Goal: Information Seeking & Learning: Learn about a topic

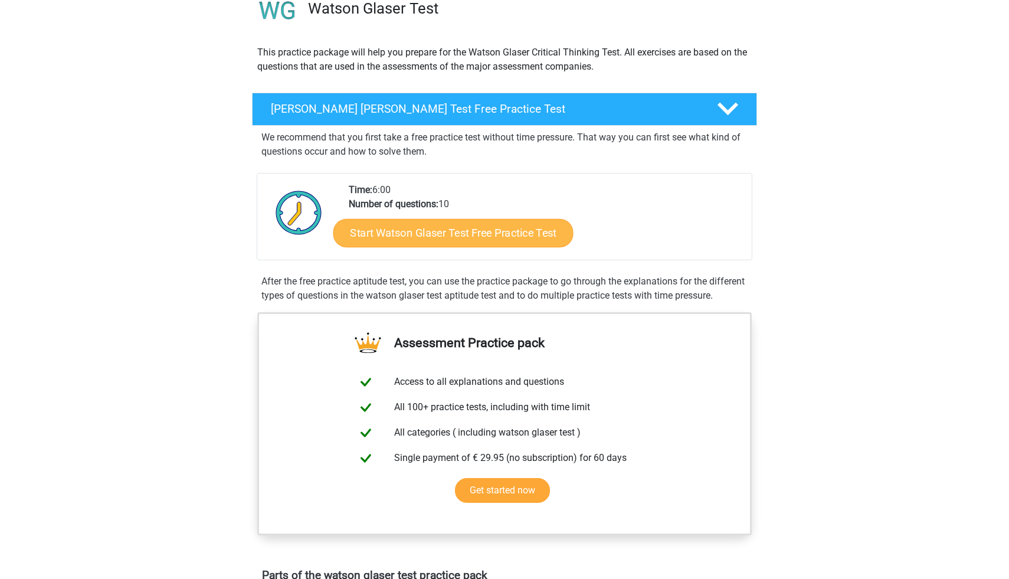
scroll to position [102, 0]
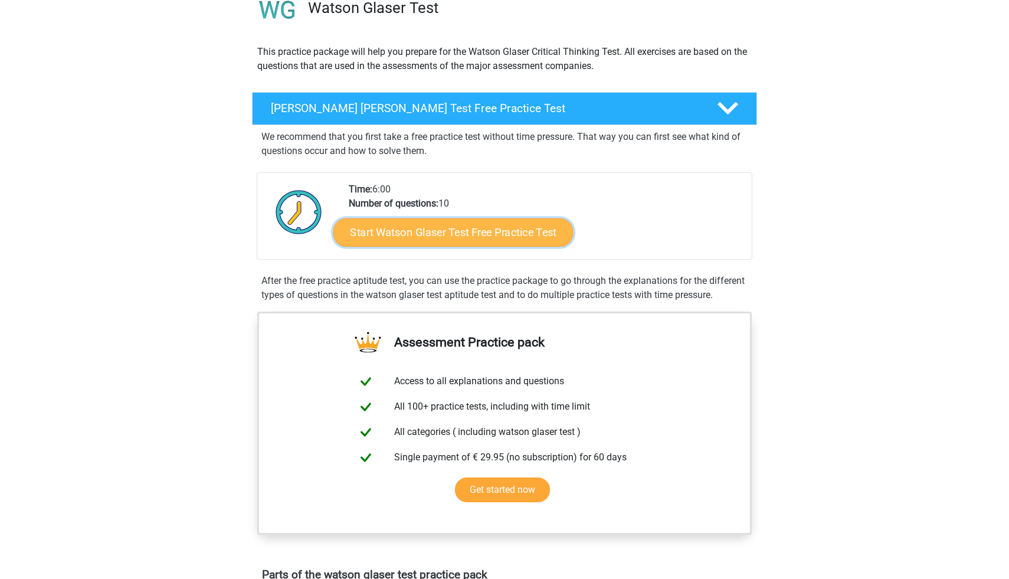
click at [421, 243] on link "Start Watson Glaser Test Free Practice Test" at bounding box center [454, 232] width 240 height 28
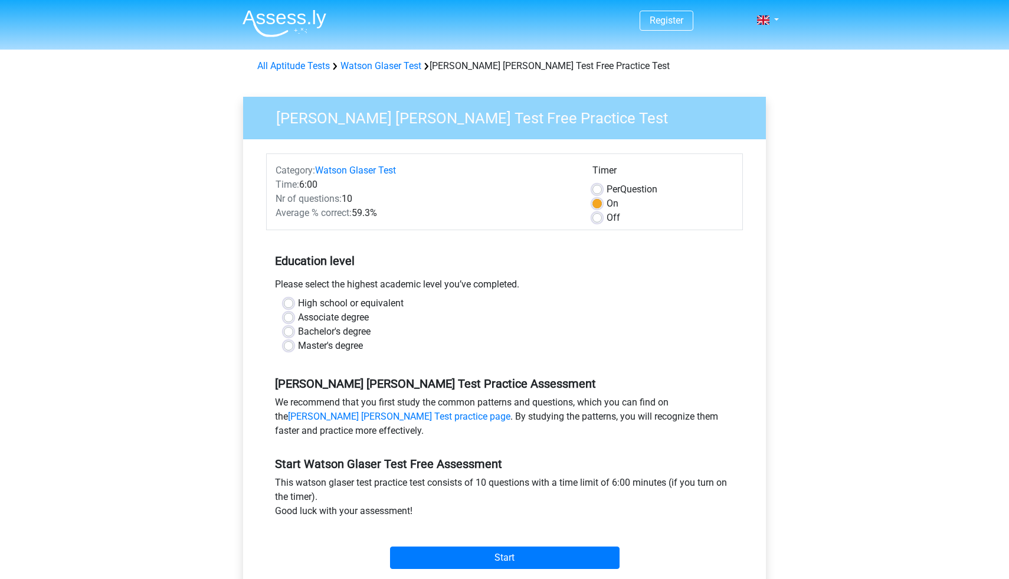
click at [319, 332] on label "Bachelor's degree" at bounding box center [334, 332] width 73 height 14
click at [293, 332] on input "Bachelor's degree" at bounding box center [288, 331] width 9 height 12
radio input "true"
click at [298, 345] on label "Master's degree" at bounding box center [330, 346] width 65 height 14
click at [290, 345] on input "Master's degree" at bounding box center [288, 345] width 9 height 12
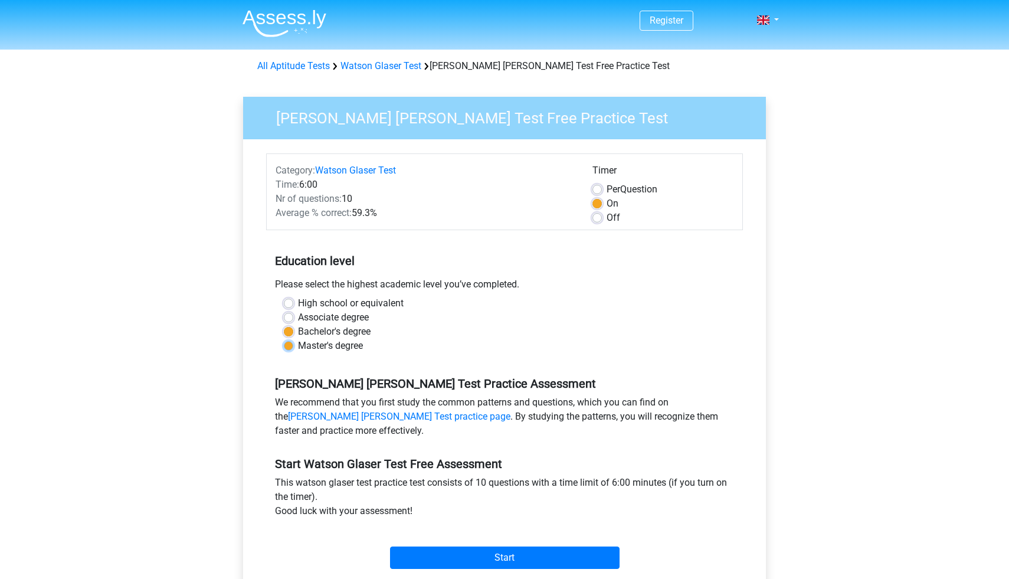
radio input "true"
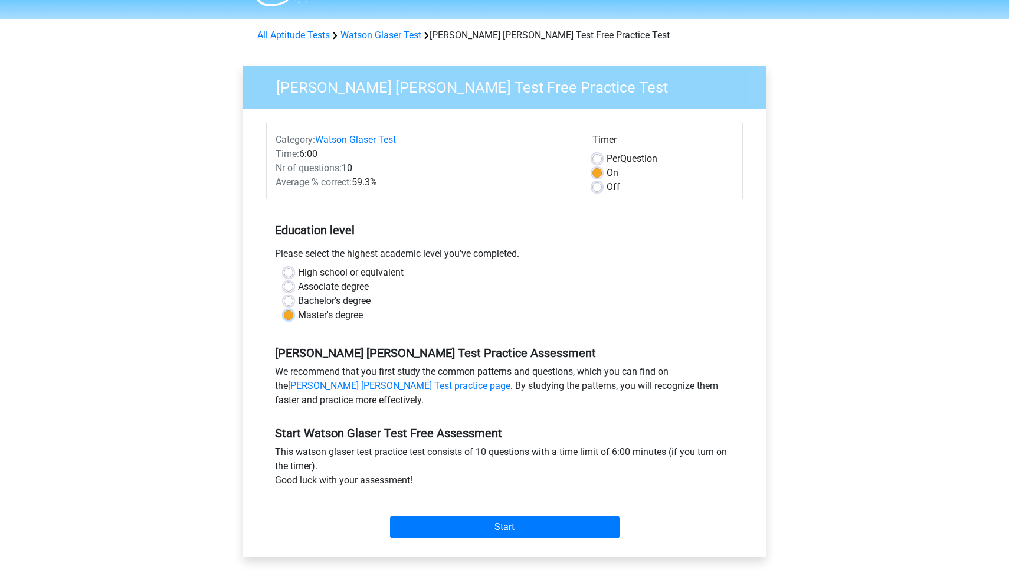
scroll to position [32, 0]
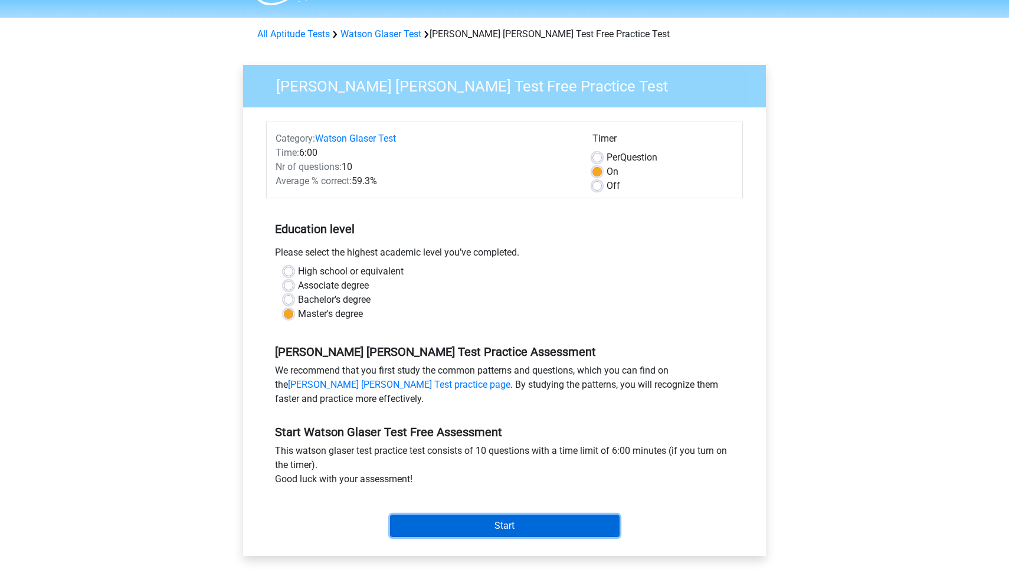
click at [527, 519] on input "Start" at bounding box center [505, 526] width 230 height 22
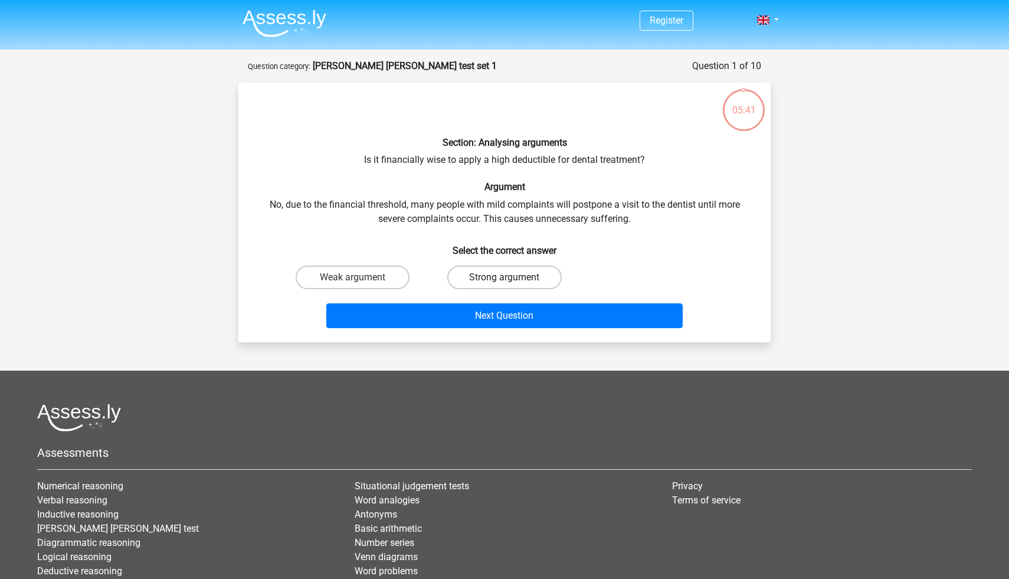
click at [465, 280] on label "Strong argument" at bounding box center [504, 278] width 114 height 24
click at [505, 280] on input "Strong argument" at bounding box center [509, 281] width 8 height 8
radio input "true"
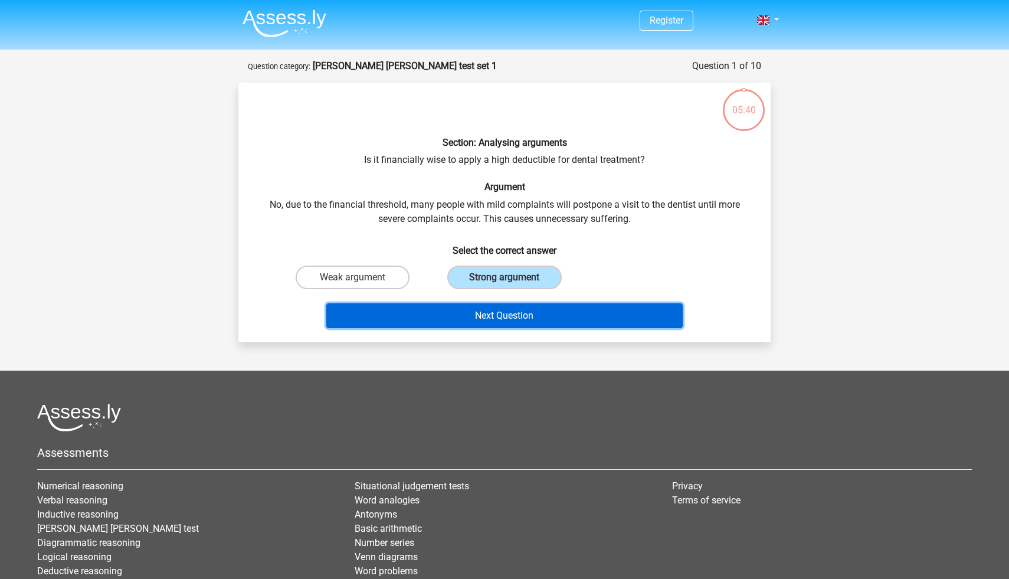
click at [462, 319] on button "Next Question" at bounding box center [504, 315] width 357 height 25
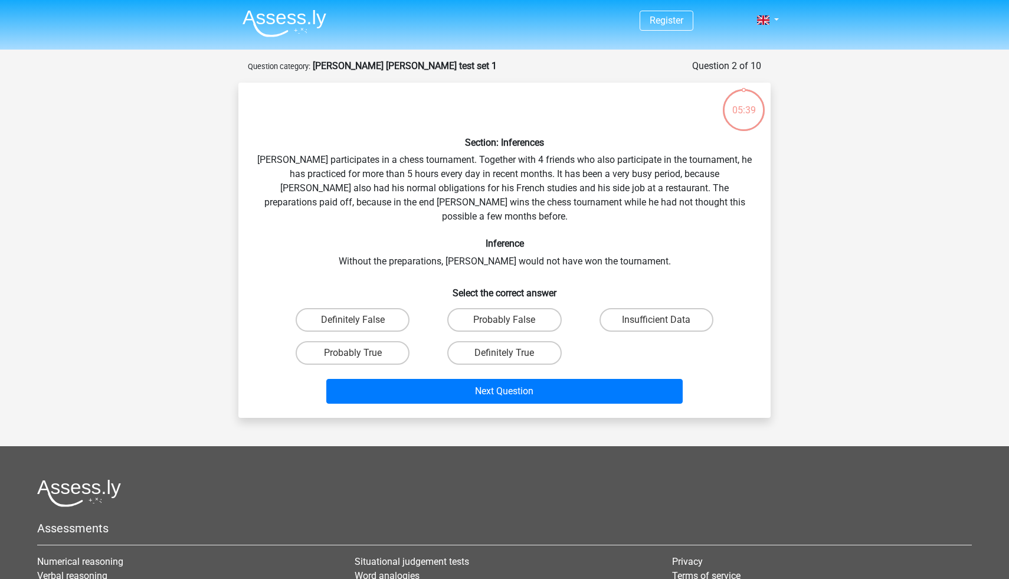
scroll to position [59, 0]
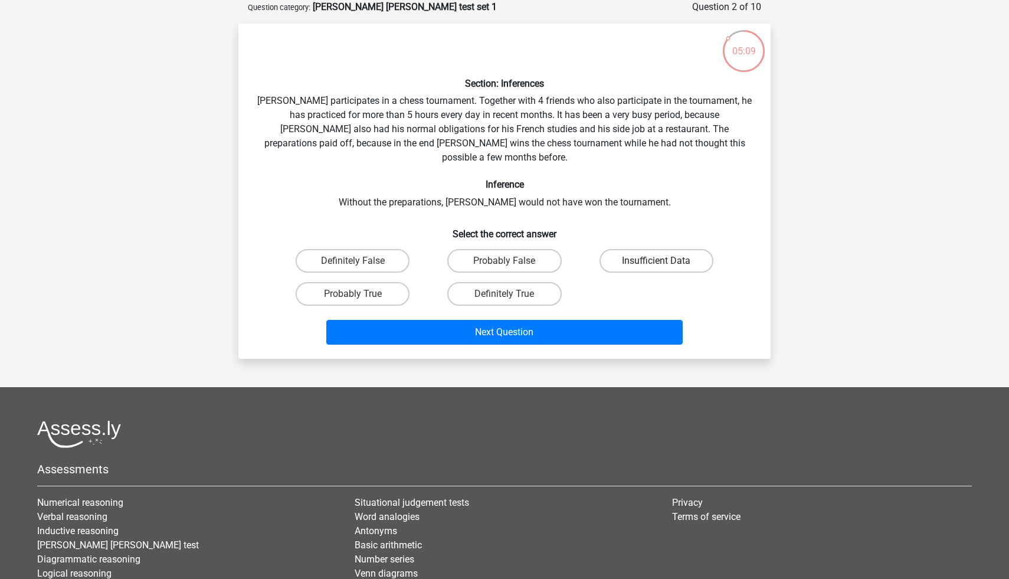
click at [619, 249] on label "Insufficient Data" at bounding box center [657, 261] width 114 height 24
click at [656, 261] on input "Insufficient Data" at bounding box center [660, 265] width 8 height 8
radio input "true"
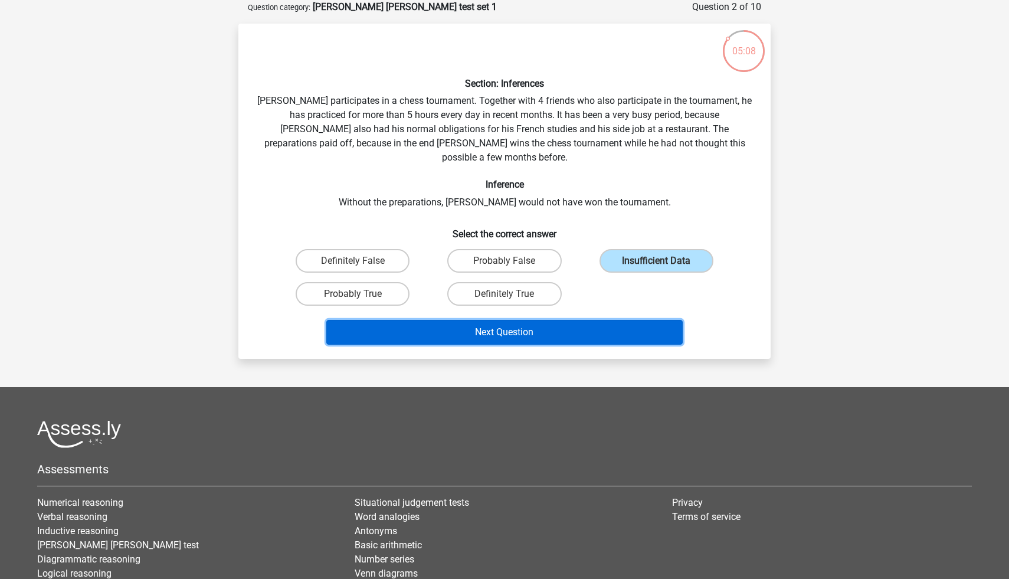
click at [587, 320] on button "Next Question" at bounding box center [504, 332] width 357 height 25
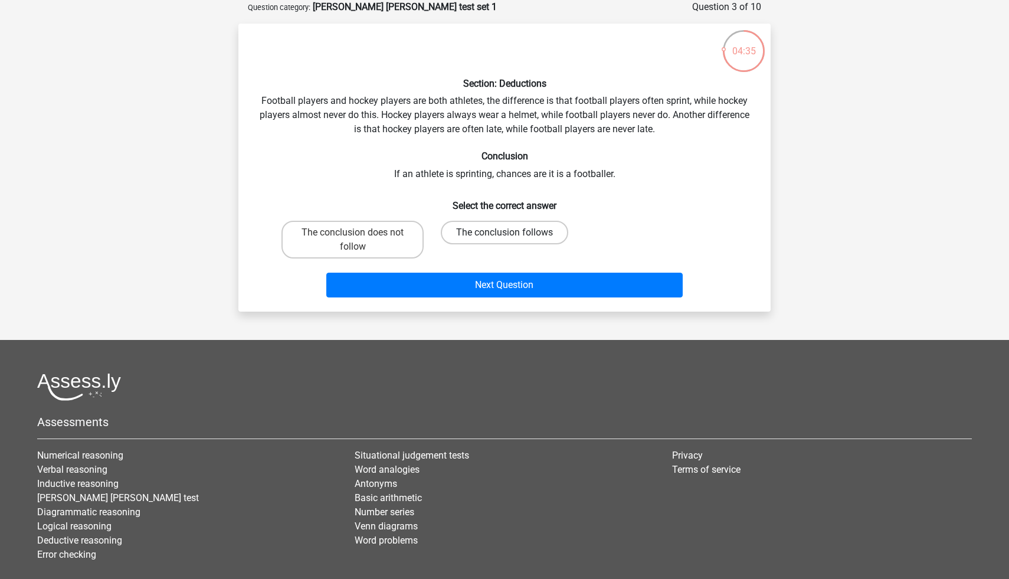
click at [470, 232] on label "The conclusion follows" at bounding box center [505, 233] width 128 height 24
click at [505, 233] on input "The conclusion follows" at bounding box center [509, 237] width 8 height 8
radio input "true"
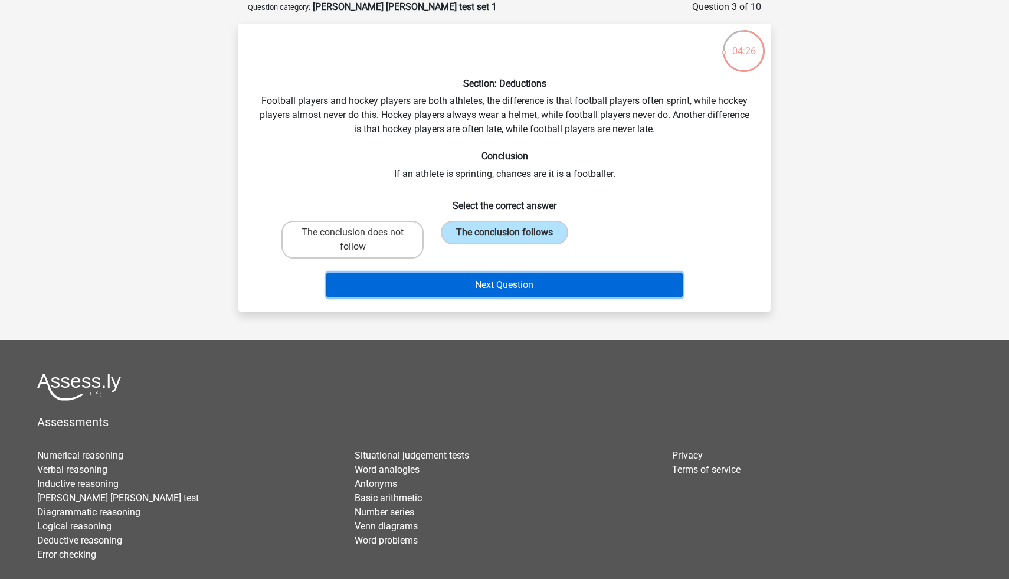
click at [504, 293] on button "Next Question" at bounding box center [504, 285] width 357 height 25
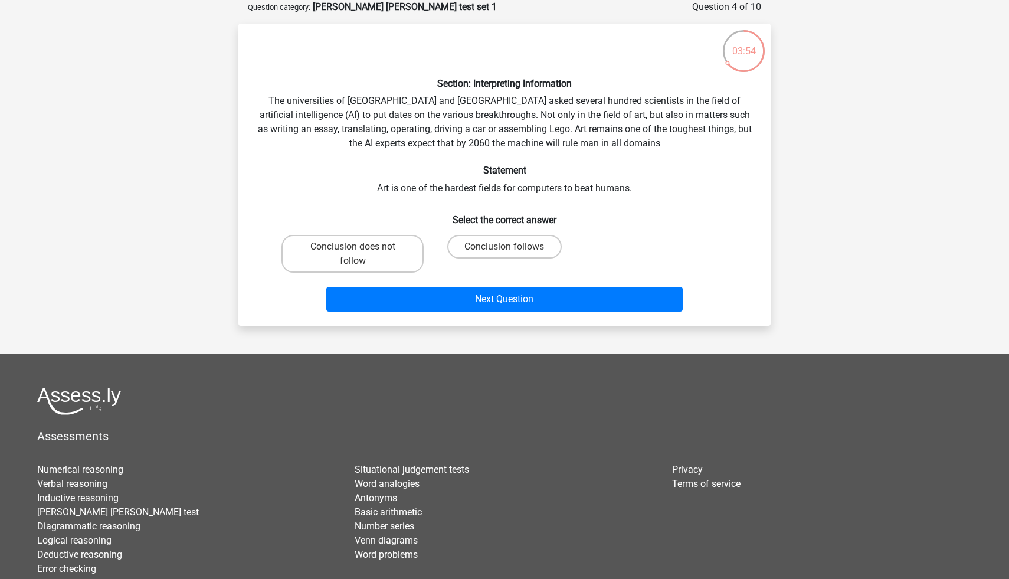
click at [489, 260] on div "Conclusion follows" at bounding box center [504, 254] width 142 height 38
click at [492, 252] on label "Conclusion follows" at bounding box center [504, 247] width 114 height 24
click at [505, 252] on input "Conclusion follows" at bounding box center [509, 251] width 8 height 8
radio input "true"
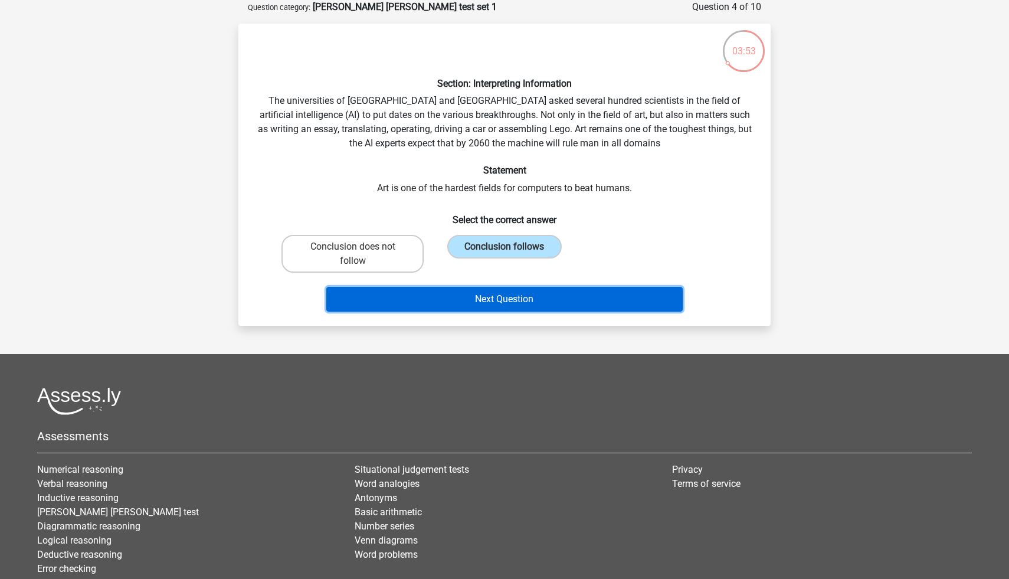
click at [498, 295] on button "Next Question" at bounding box center [504, 299] width 357 height 25
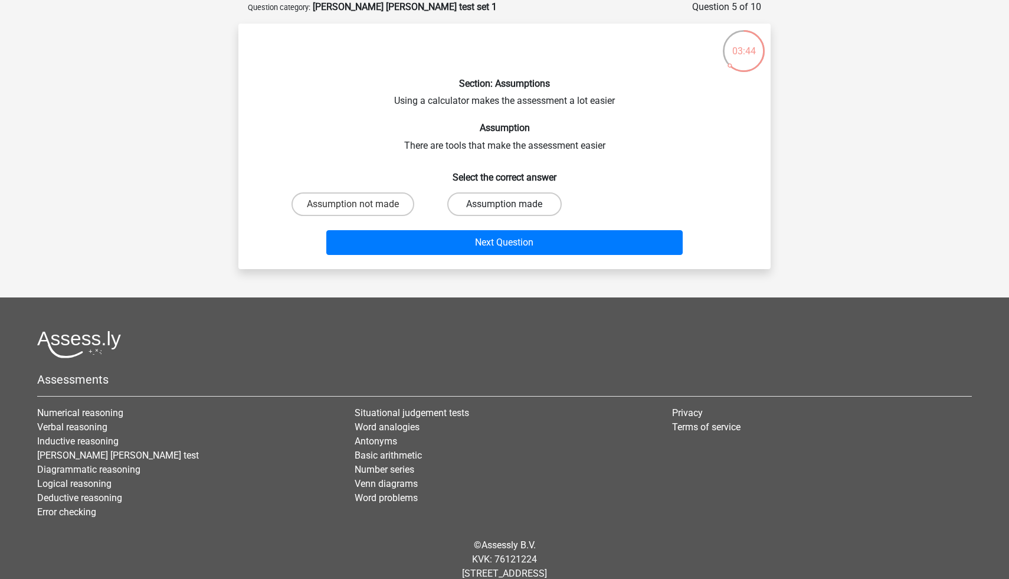
click at [501, 211] on label "Assumption made" at bounding box center [504, 204] width 114 height 24
click at [505, 211] on input "Assumption made" at bounding box center [509, 208] width 8 height 8
radio input "true"
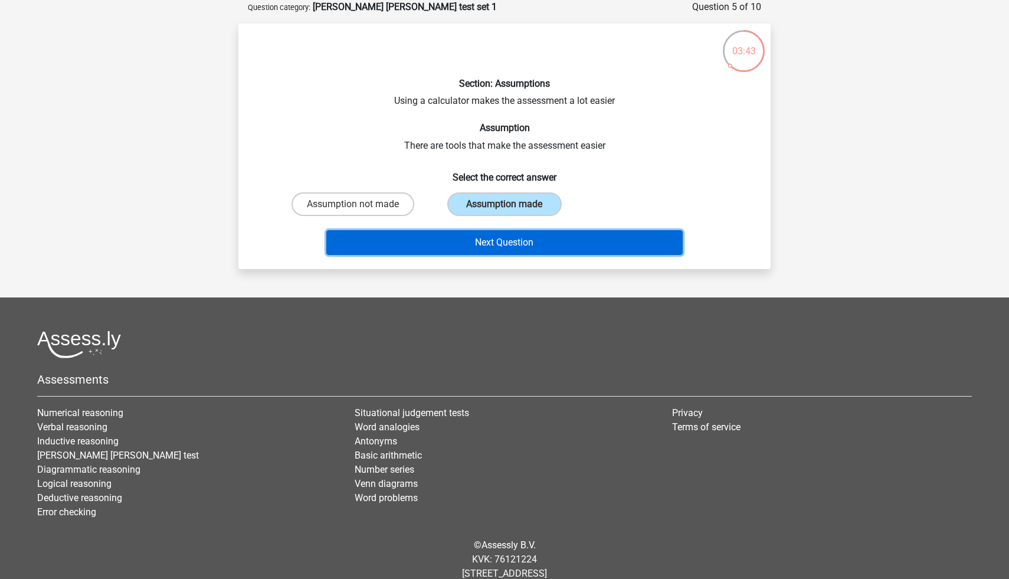
click at [504, 238] on button "Next Question" at bounding box center [504, 242] width 357 height 25
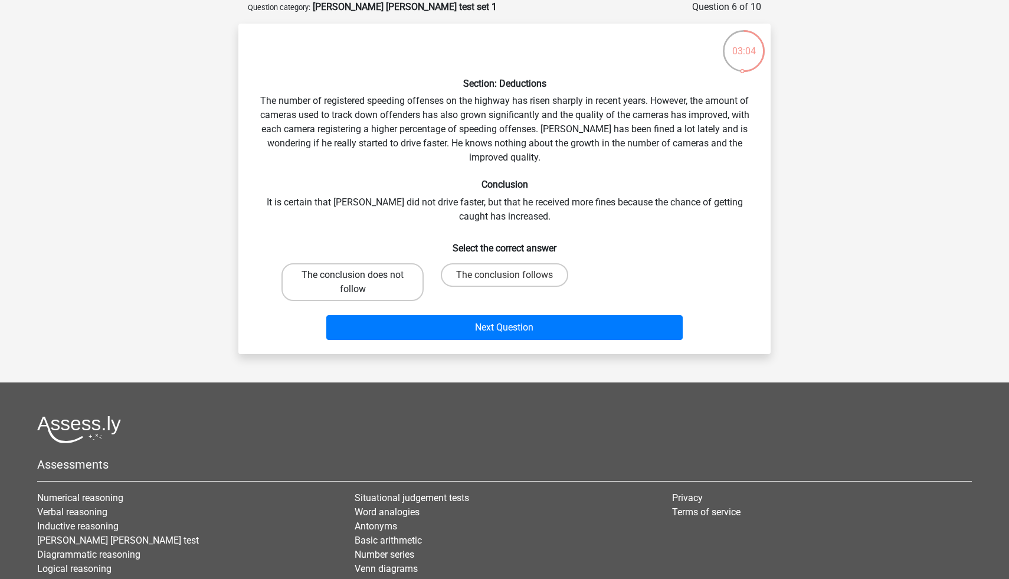
click at [400, 300] on label "The conclusion does not follow" at bounding box center [353, 282] width 142 height 38
click at [361, 283] on input "The conclusion does not follow" at bounding box center [357, 279] width 8 height 8
radio input "true"
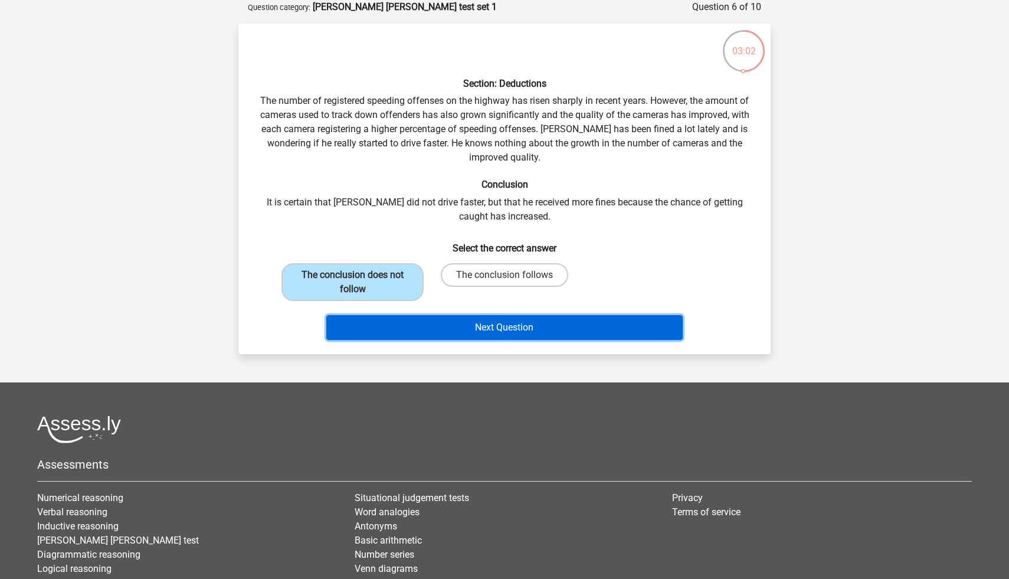
click at [466, 324] on button "Next Question" at bounding box center [504, 327] width 357 height 25
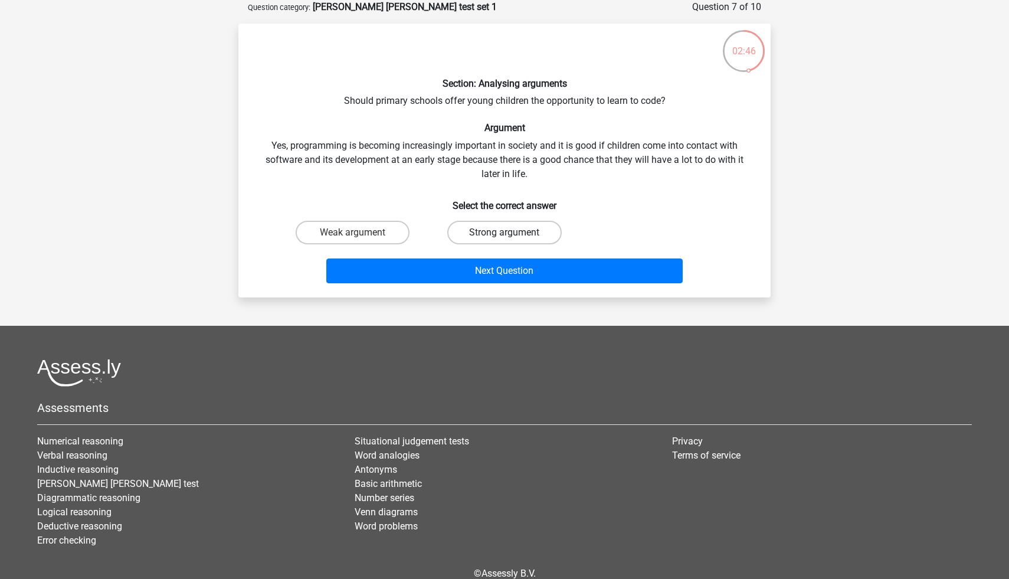
click at [496, 234] on label "Strong argument" at bounding box center [504, 233] width 114 height 24
click at [505, 234] on input "Strong argument" at bounding box center [509, 237] width 8 height 8
radio input "true"
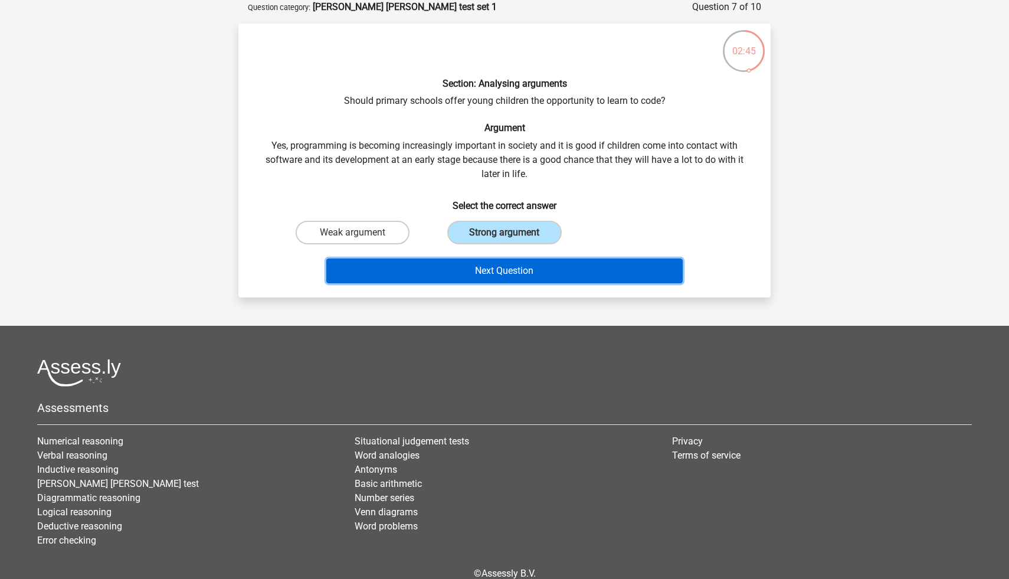
click at [509, 275] on button "Next Question" at bounding box center [504, 271] width 357 height 25
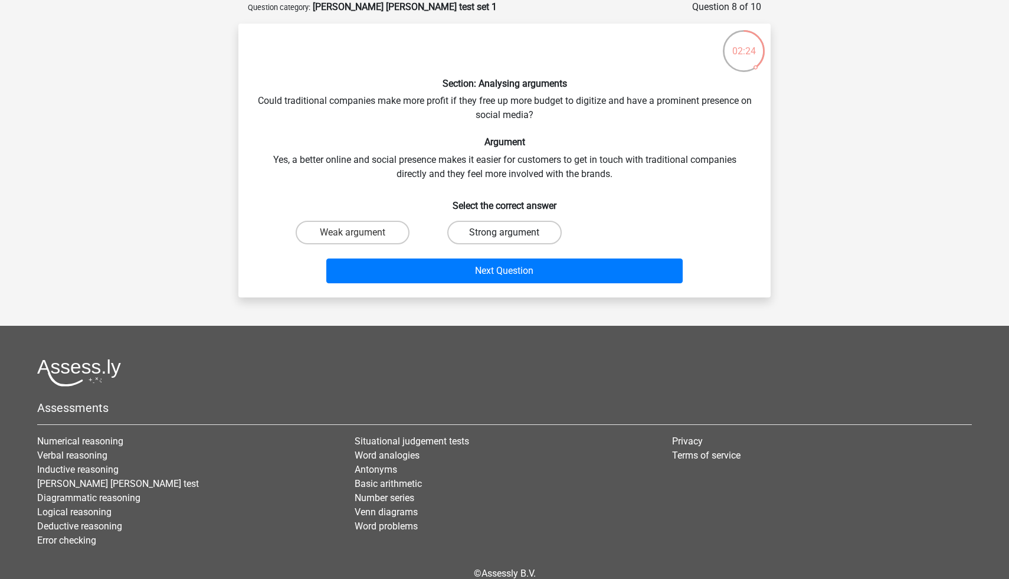
click at [499, 227] on label "Strong argument" at bounding box center [504, 233] width 114 height 24
click at [505, 233] on input "Strong argument" at bounding box center [509, 237] width 8 height 8
radio input "true"
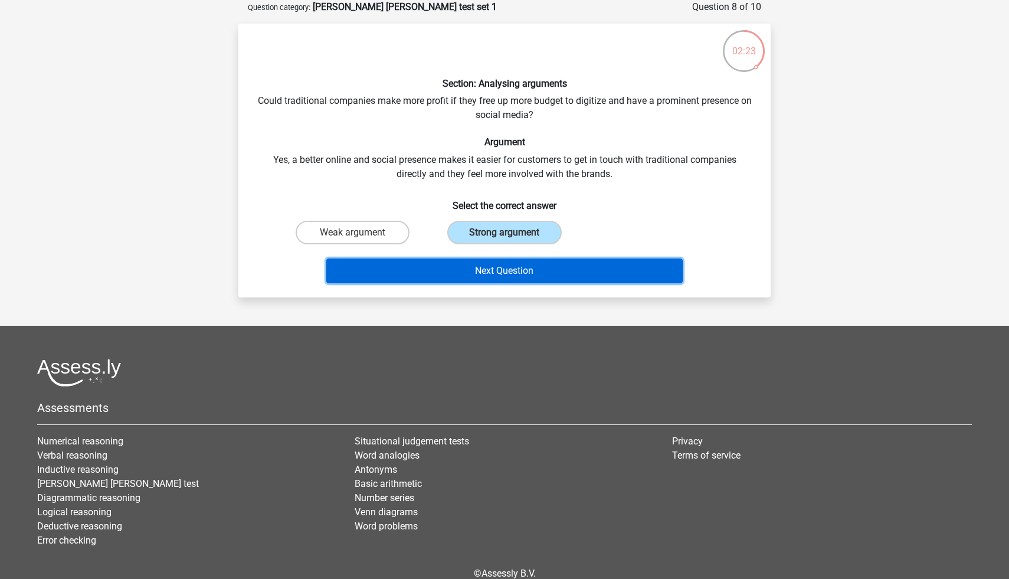
click at [516, 272] on button "Next Question" at bounding box center [504, 271] width 357 height 25
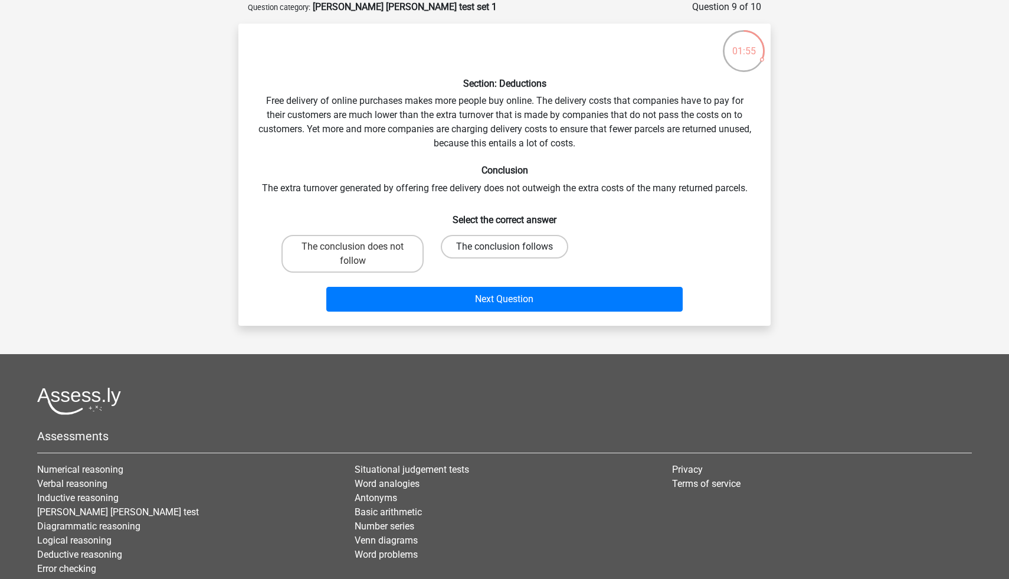
click at [481, 244] on label "The conclusion follows" at bounding box center [505, 247] width 128 height 24
click at [505, 247] on input "The conclusion follows" at bounding box center [509, 251] width 8 height 8
radio input "true"
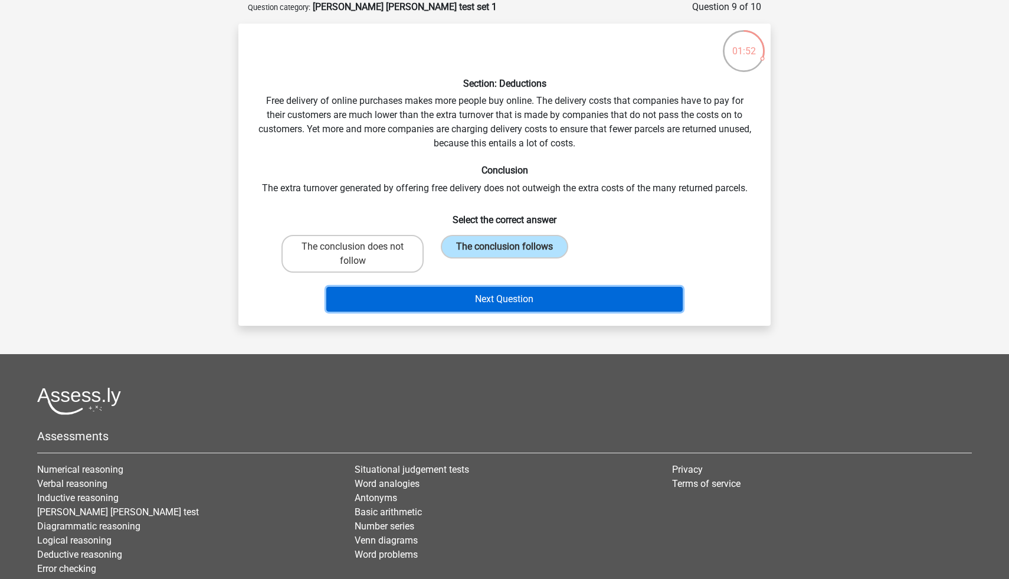
click at [491, 304] on button "Next Question" at bounding box center [504, 299] width 357 height 25
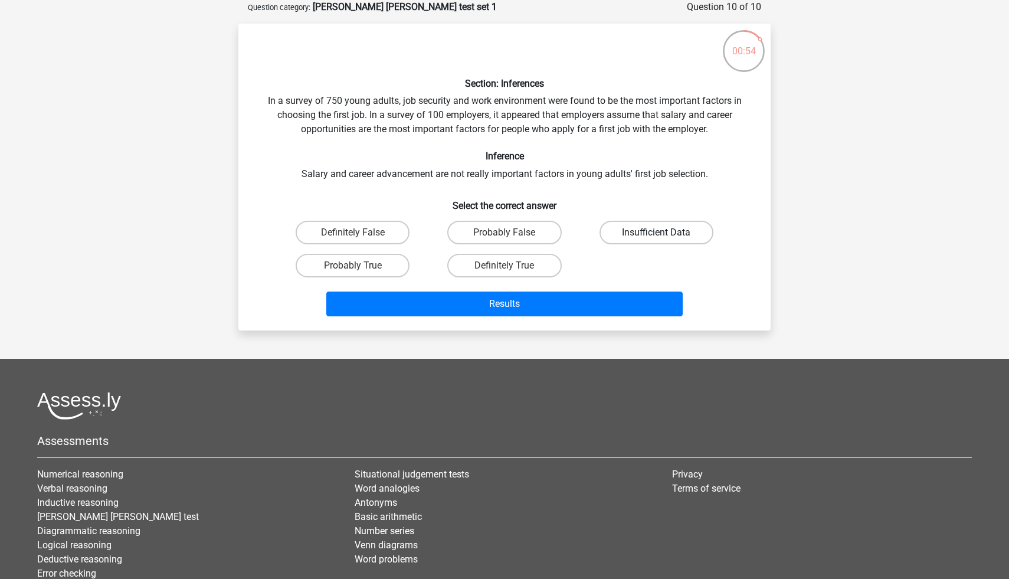
click at [627, 236] on label "Insufficient Data" at bounding box center [657, 233] width 114 height 24
click at [656, 236] on input "Insufficient Data" at bounding box center [660, 237] width 8 height 8
radio input "true"
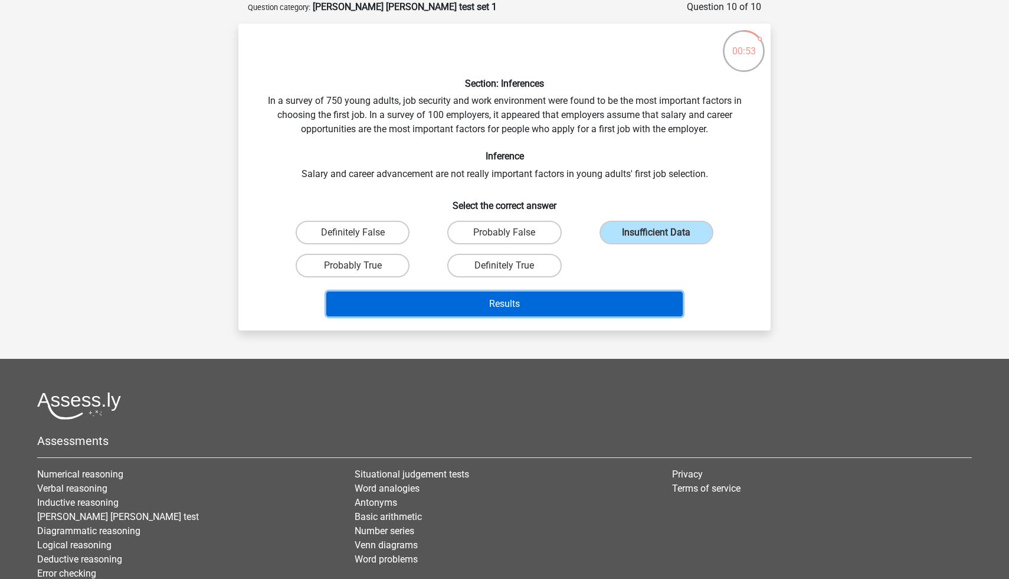
click at [531, 299] on button "Results" at bounding box center [504, 304] width 357 height 25
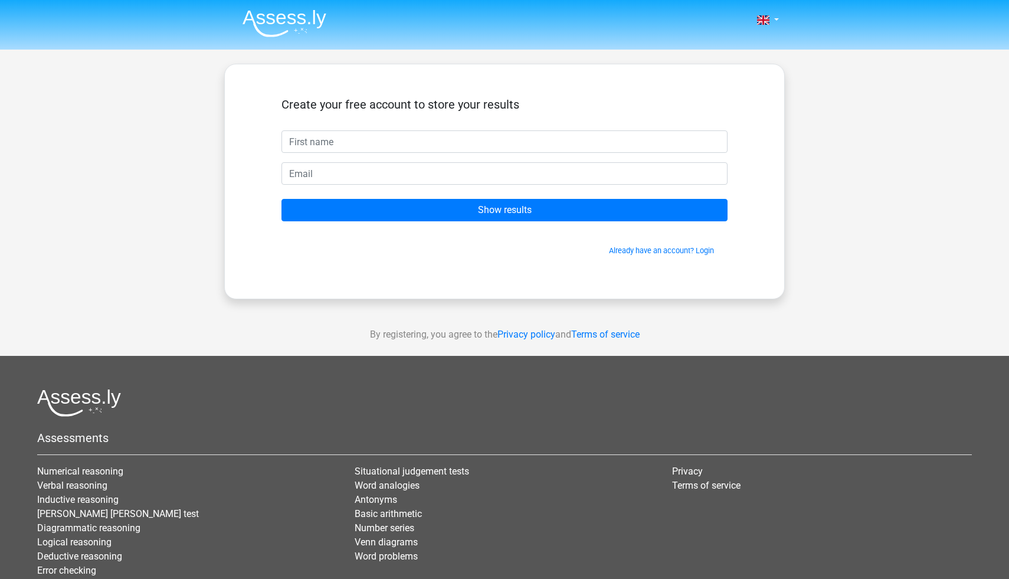
click at [431, 151] on input "text" at bounding box center [505, 141] width 446 height 22
type input "[EMAIL_ADDRESS][DOMAIN_NAME]"
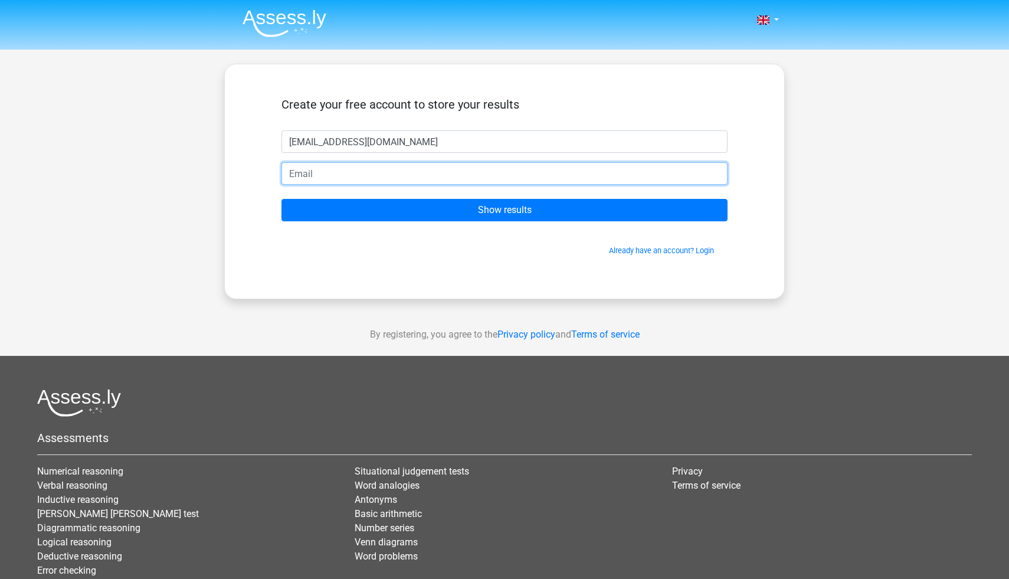
click at [417, 175] on input "email" at bounding box center [505, 173] width 446 height 22
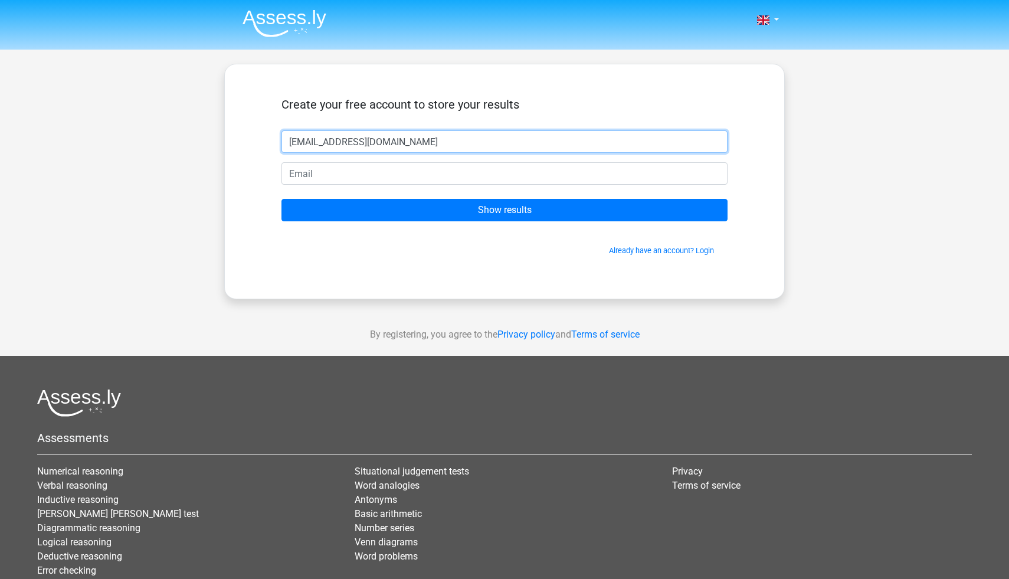
drag, startPoint x: 414, startPoint y: 142, endPoint x: 250, endPoint y: 147, distance: 164.8
click at [250, 147] on div "Create your free account to store your results williamvittesh@gmail.com Show re…" at bounding box center [504, 182] width 561 height 236
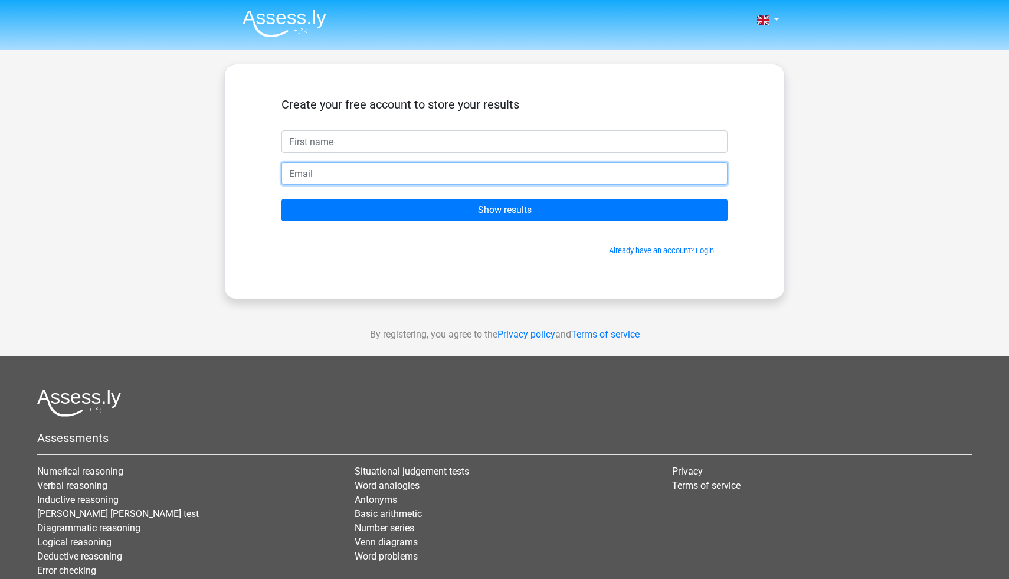
click at [311, 174] on input "email" at bounding box center [505, 173] width 446 height 22
paste input "[EMAIL_ADDRESS][DOMAIN_NAME]"
type input "[EMAIL_ADDRESS][DOMAIN_NAME]"
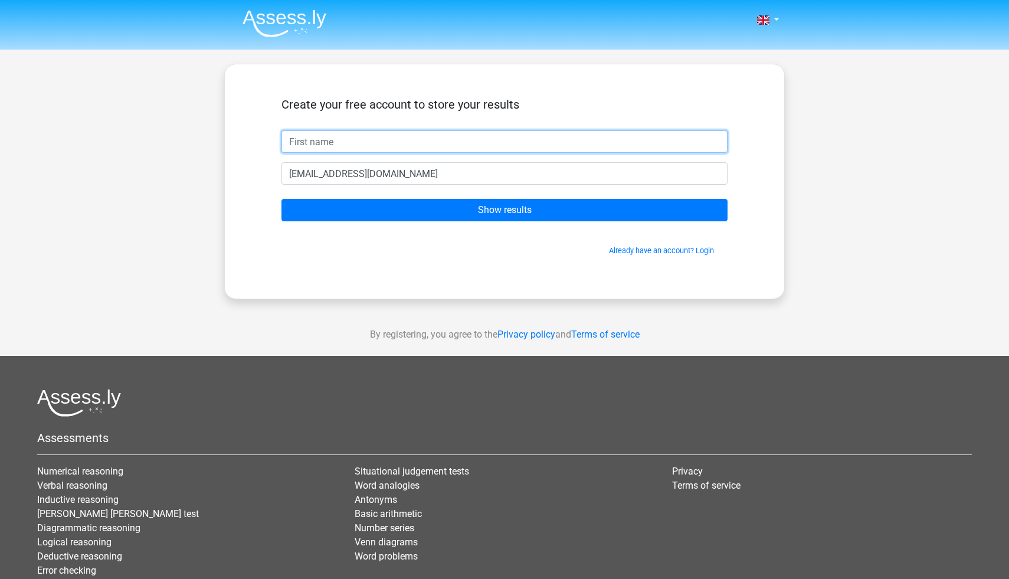
click at [327, 140] on input "text" at bounding box center [505, 141] width 446 height 22
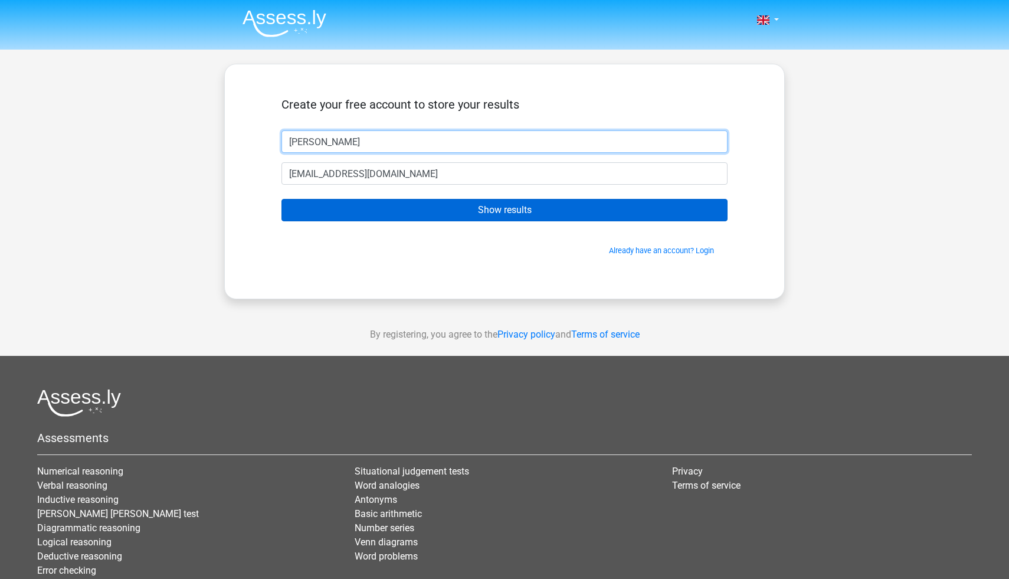
type input "[PERSON_NAME]"
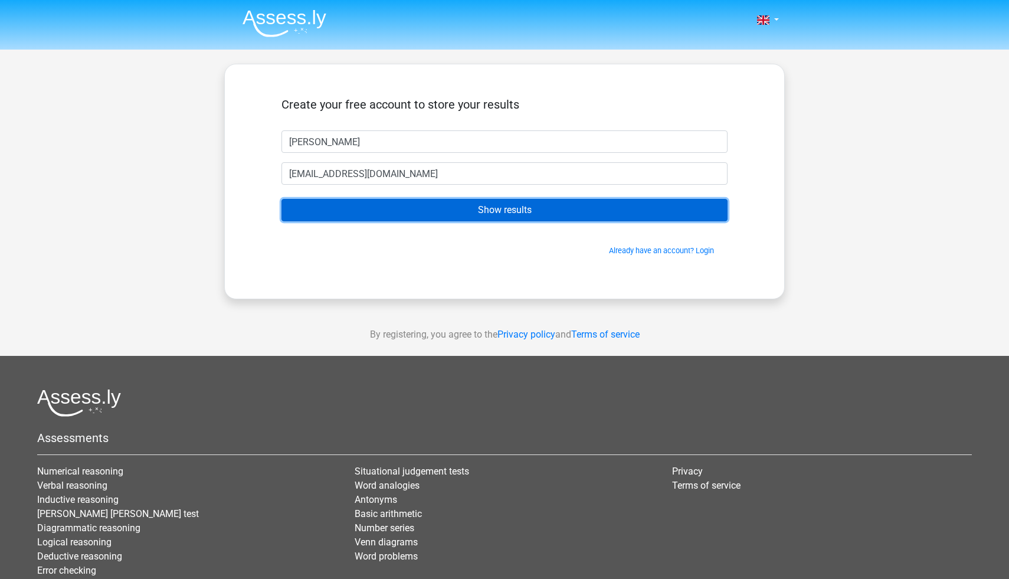
click at [395, 217] on input "Show results" at bounding box center [505, 210] width 446 height 22
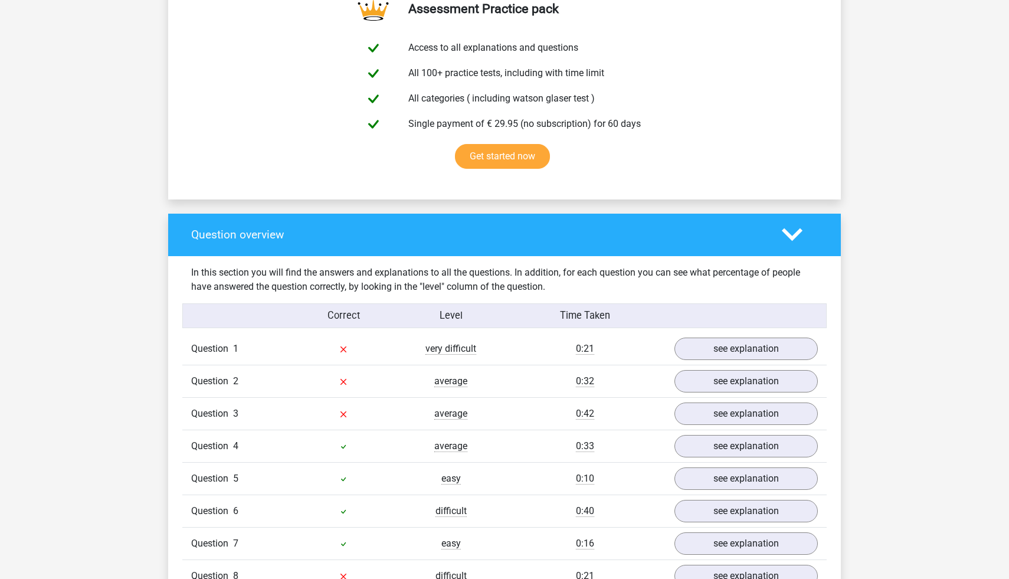
scroll to position [673, 0]
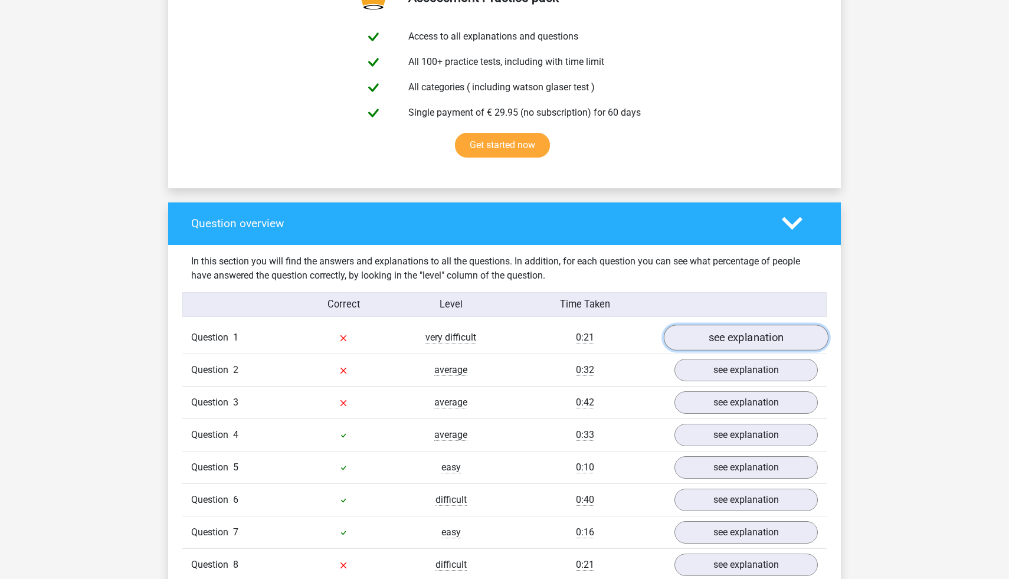
click at [701, 329] on link "see explanation" at bounding box center [746, 338] width 165 height 26
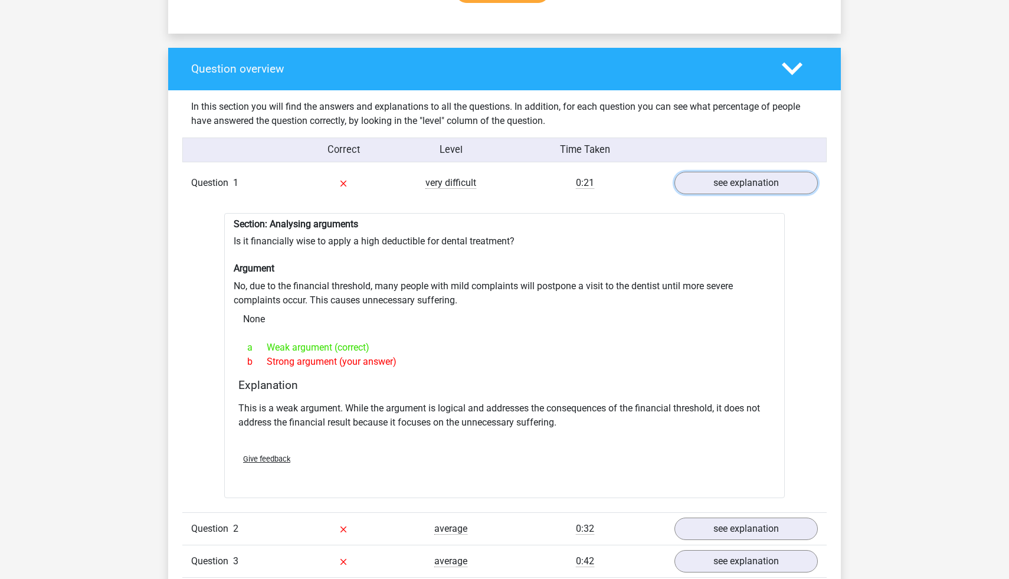
scroll to position [1029, 0]
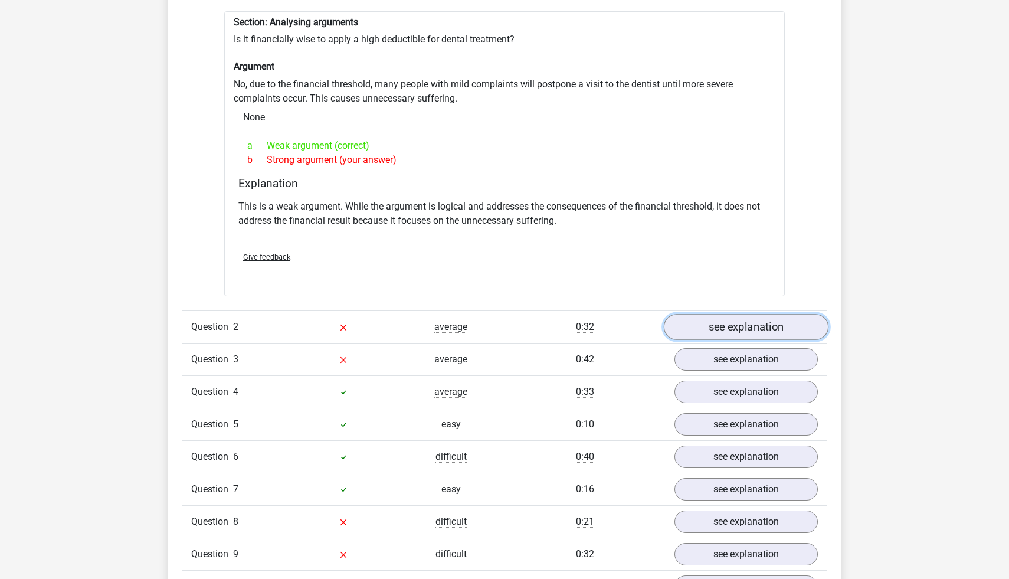
click at [724, 324] on link "see explanation" at bounding box center [746, 327] width 165 height 26
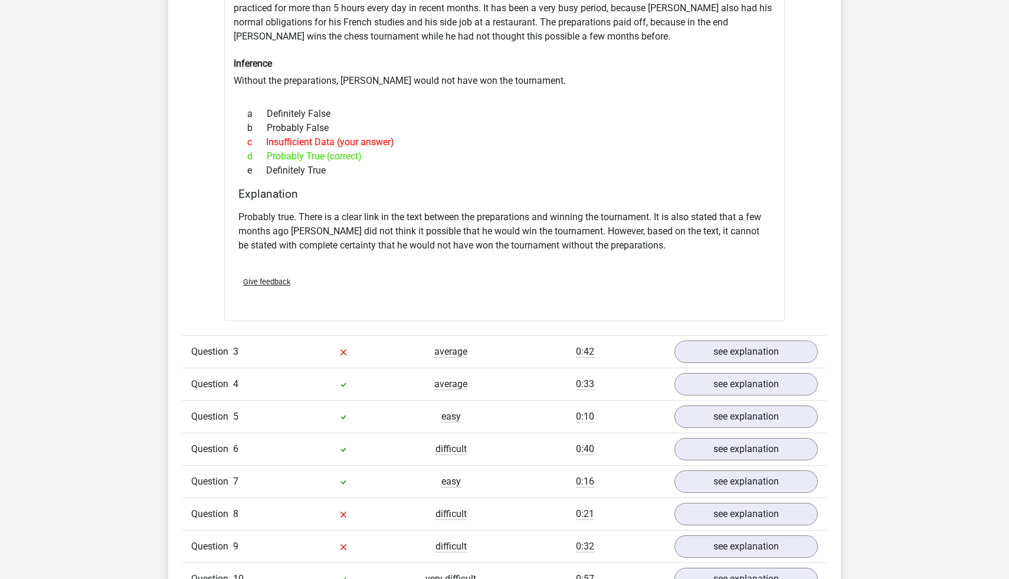
scroll to position [1422, 0]
click at [552, 357] on div "0:42" at bounding box center [585, 351] width 161 height 14
click at [700, 355] on link "see explanation" at bounding box center [746, 351] width 165 height 26
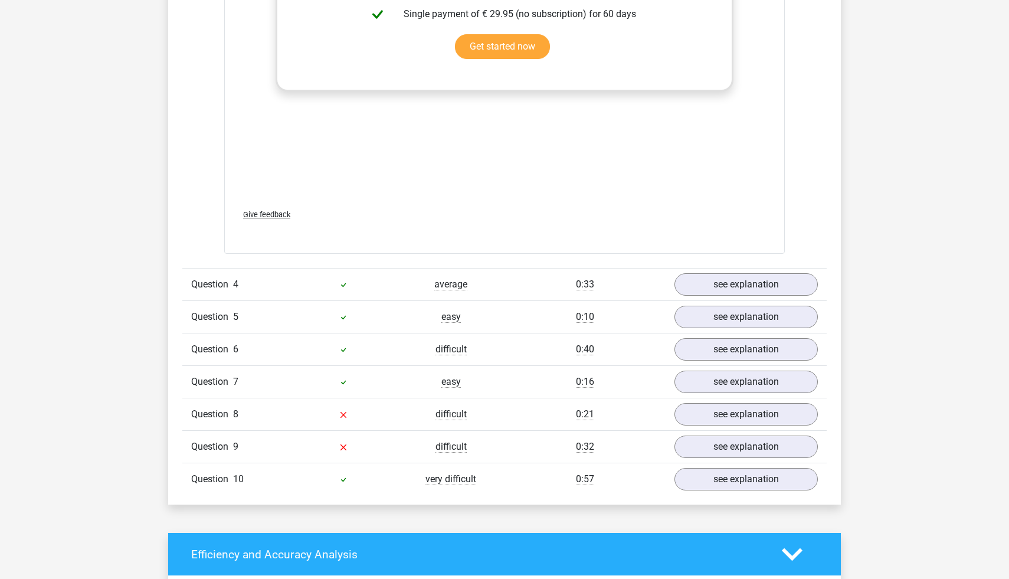
scroll to position [2217, 0]
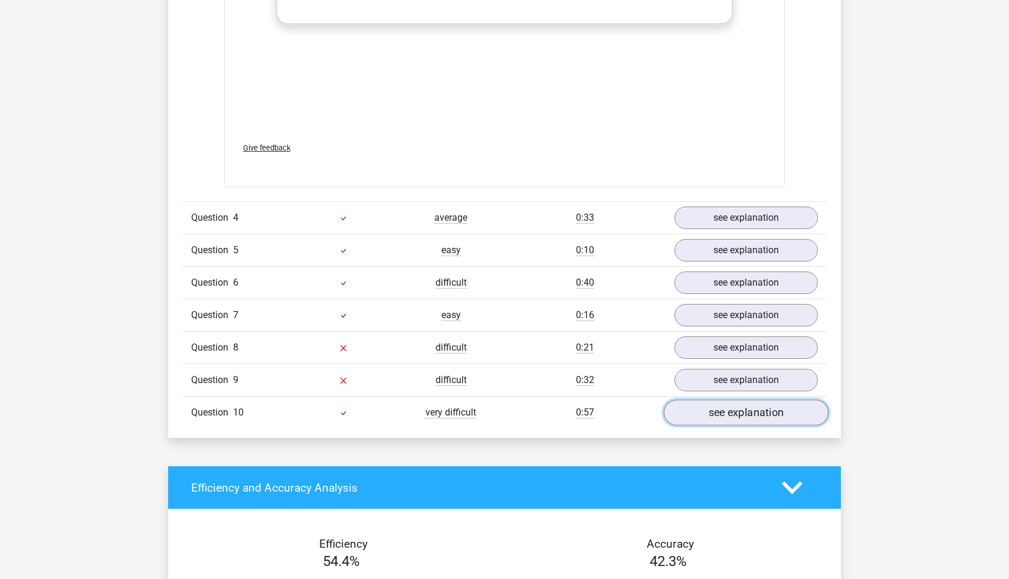
click at [718, 410] on link "see explanation" at bounding box center [746, 413] width 165 height 26
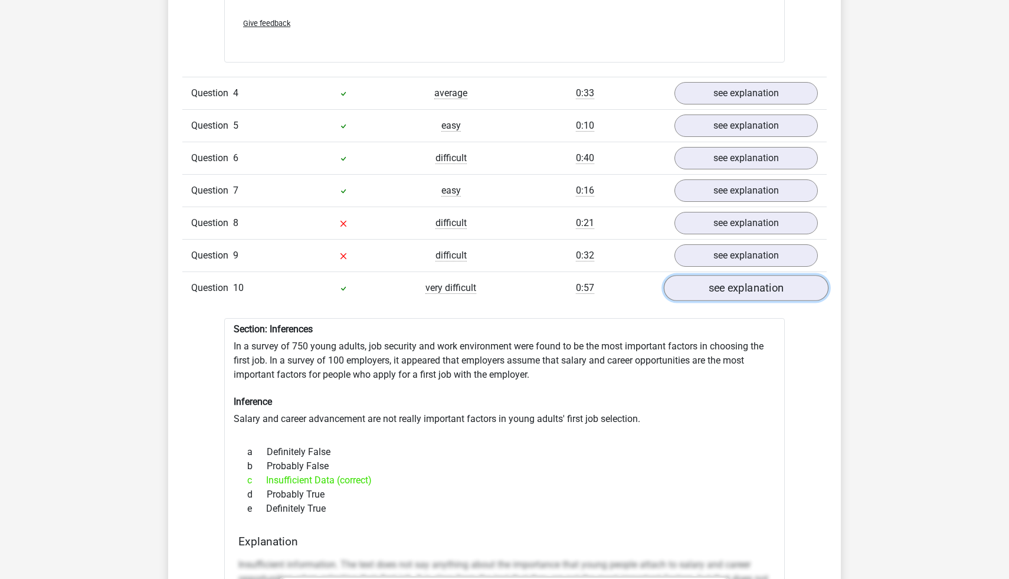
scroll to position [2354, 0]
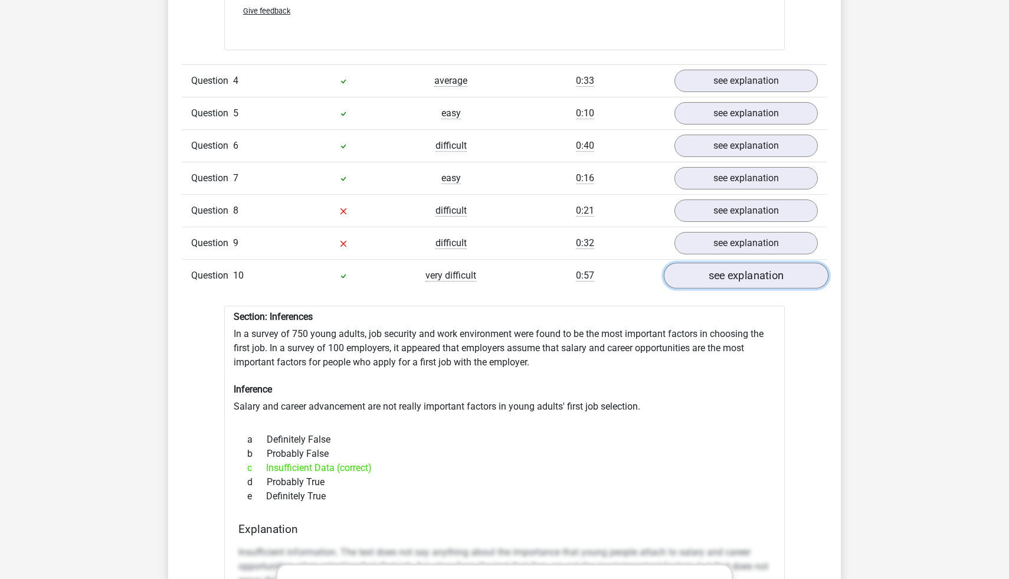
click at [714, 282] on link "see explanation" at bounding box center [746, 276] width 165 height 26
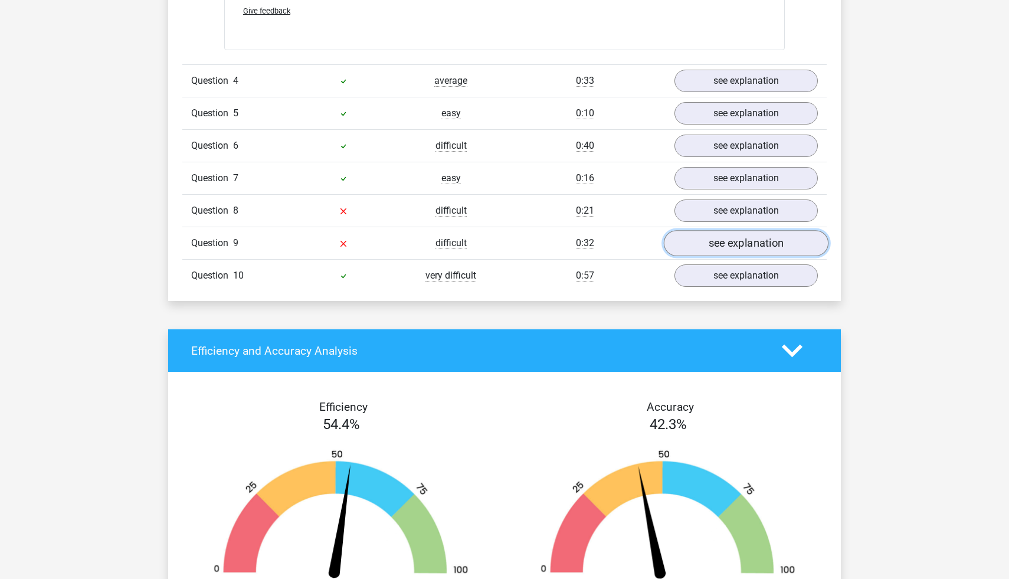
click at [718, 247] on link "see explanation" at bounding box center [746, 243] width 165 height 26
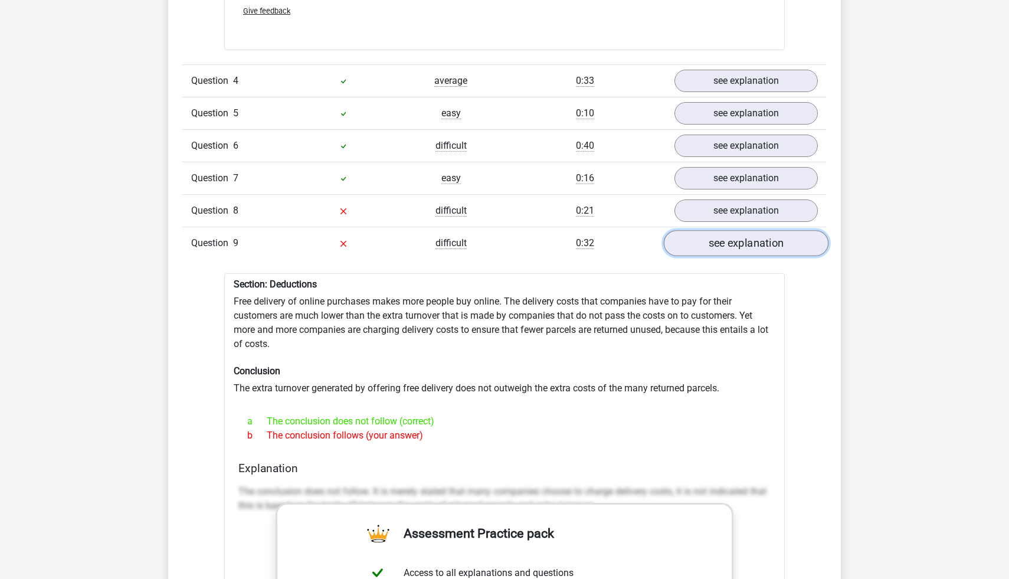
click at [718, 247] on link "see explanation" at bounding box center [746, 243] width 165 height 26
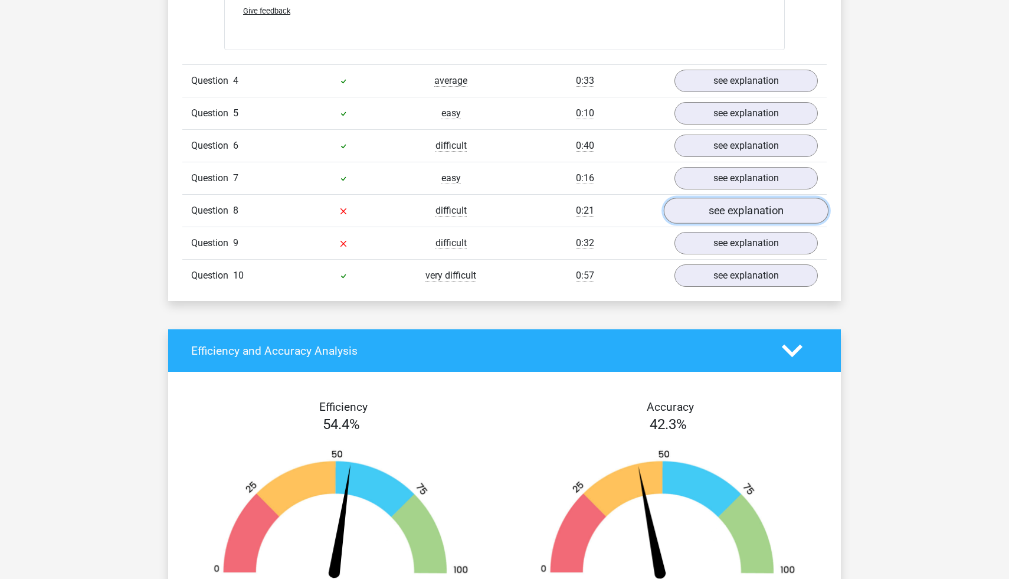
click at [715, 213] on link "see explanation" at bounding box center [746, 211] width 165 height 26
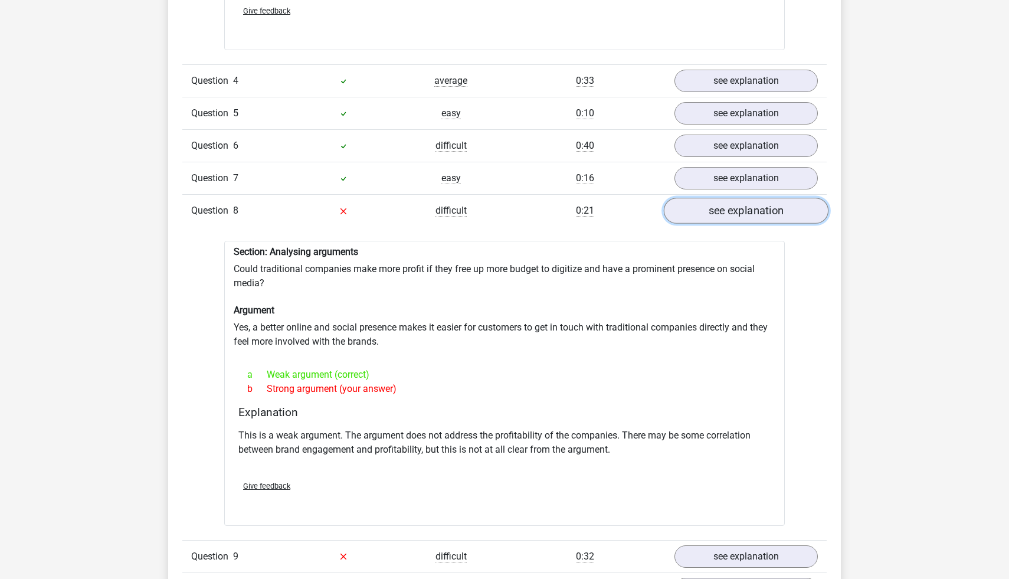
click at [714, 218] on link "see explanation" at bounding box center [746, 211] width 165 height 26
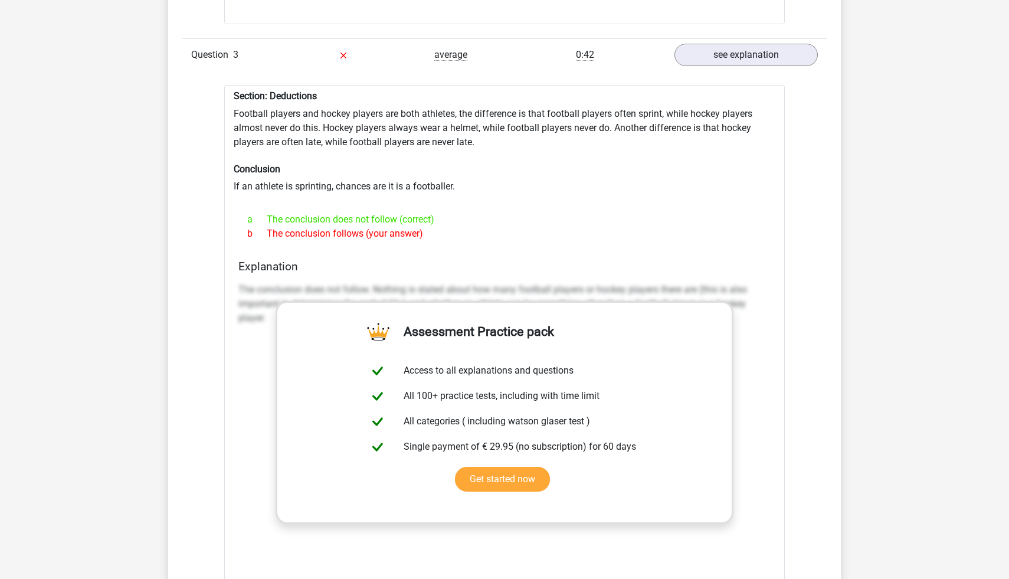
scroll to position [1715, 0]
